Goal: Transaction & Acquisition: Purchase product/service

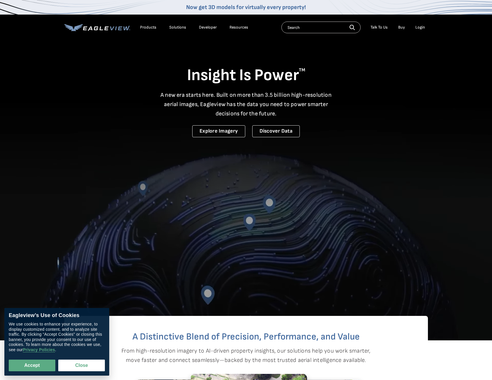
click at [145, 29] on div "Products" at bounding box center [148, 27] width 16 height 5
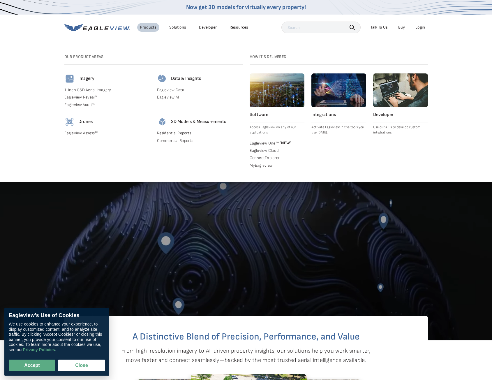
click at [90, 90] on link "1-Inch GSD Aerial Imagery" at bounding box center [107, 89] width 86 height 5
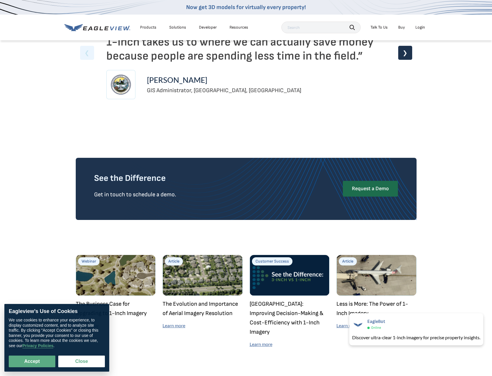
scroll to position [1516, 0]
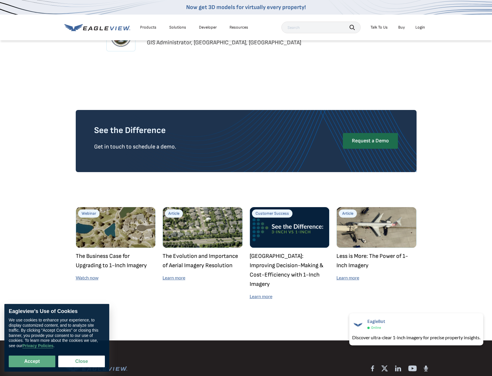
click at [398, 28] on li "Buy" at bounding box center [402, 27] width 13 height 9
click at [401, 26] on link "Buy" at bounding box center [402, 27] width 7 height 5
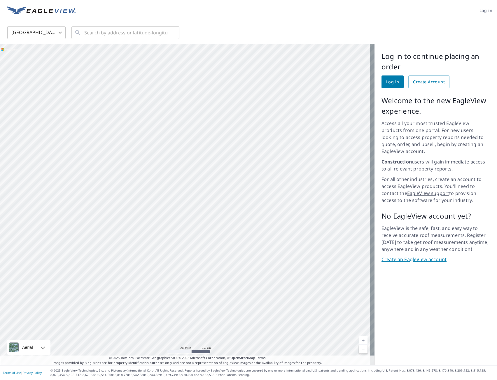
drag, startPoint x: 204, startPoint y: 245, endPoint x: 224, endPoint y: 139, distance: 107.4
click at [225, 138] on div at bounding box center [187, 204] width 374 height 321
click at [52, 33] on body "Log in United States US ​ ​ Aerial Road A standard road map Aerial A detailed l…" at bounding box center [248, 190] width 497 height 380
click at [121, 27] on div at bounding box center [248, 190] width 497 height 380
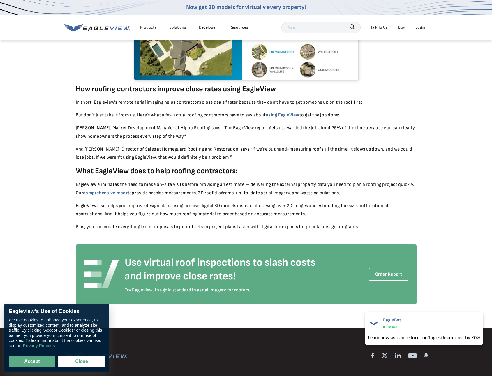
scroll to position [2449, 0]
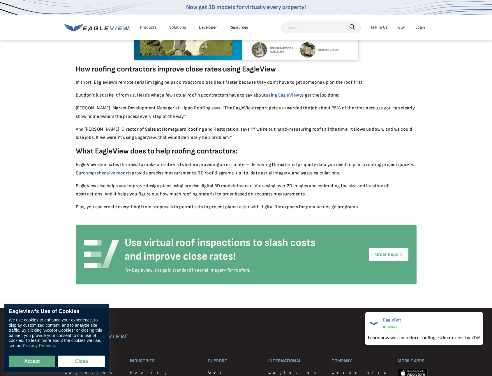
click at [376, 248] on link "Order Report" at bounding box center [388, 254] width 39 height 13
